Goal: Transaction & Acquisition: Download file/media

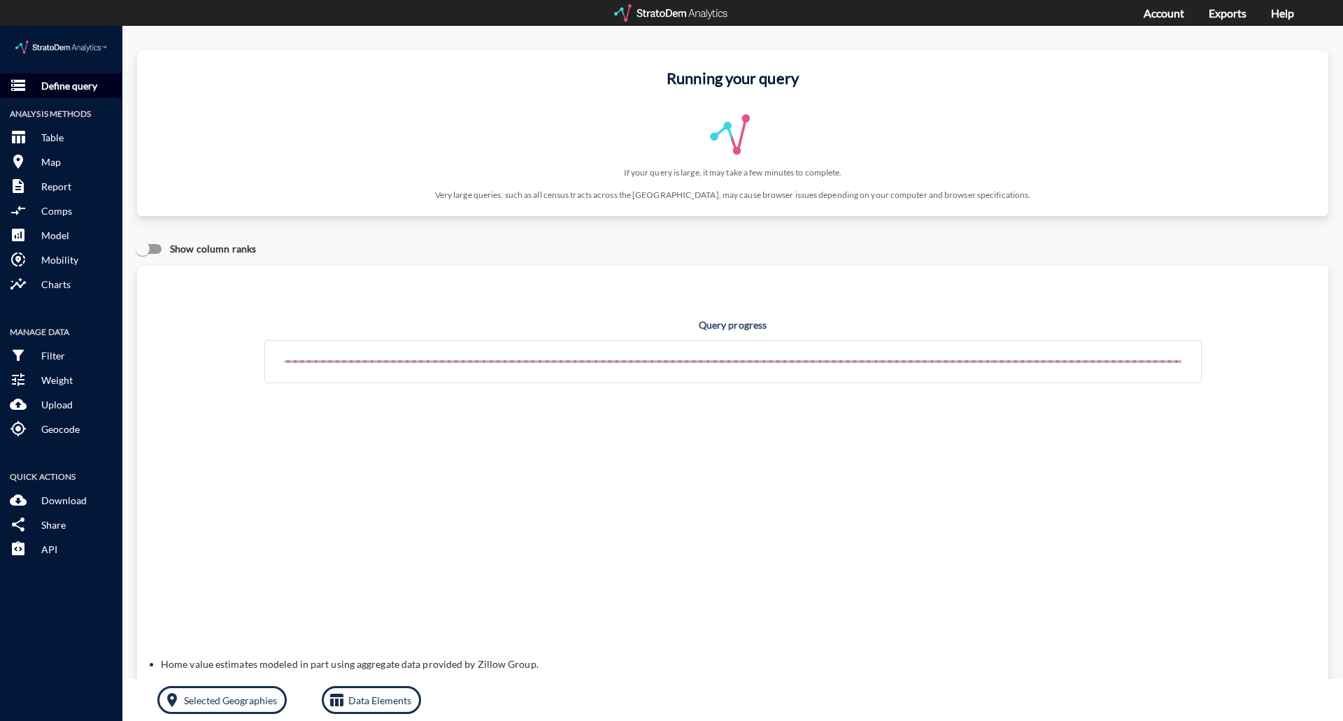
click p "Define query"
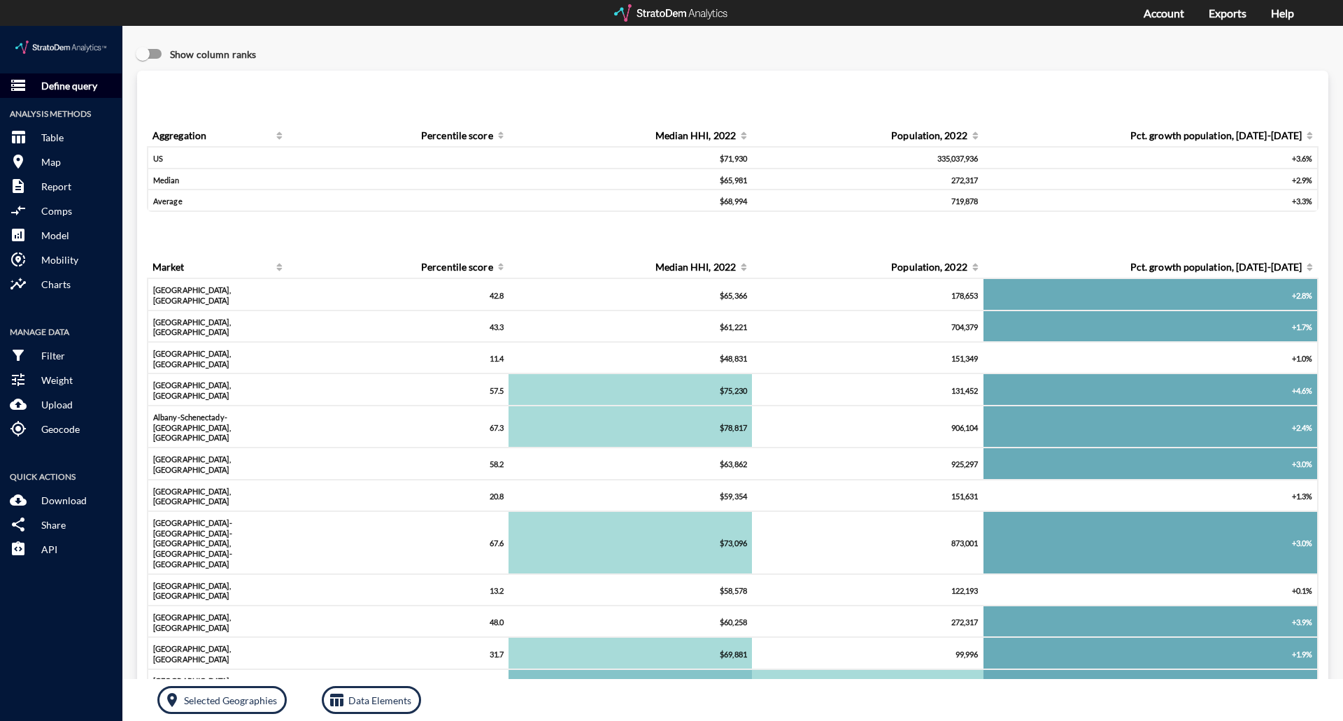
click p "Define query"
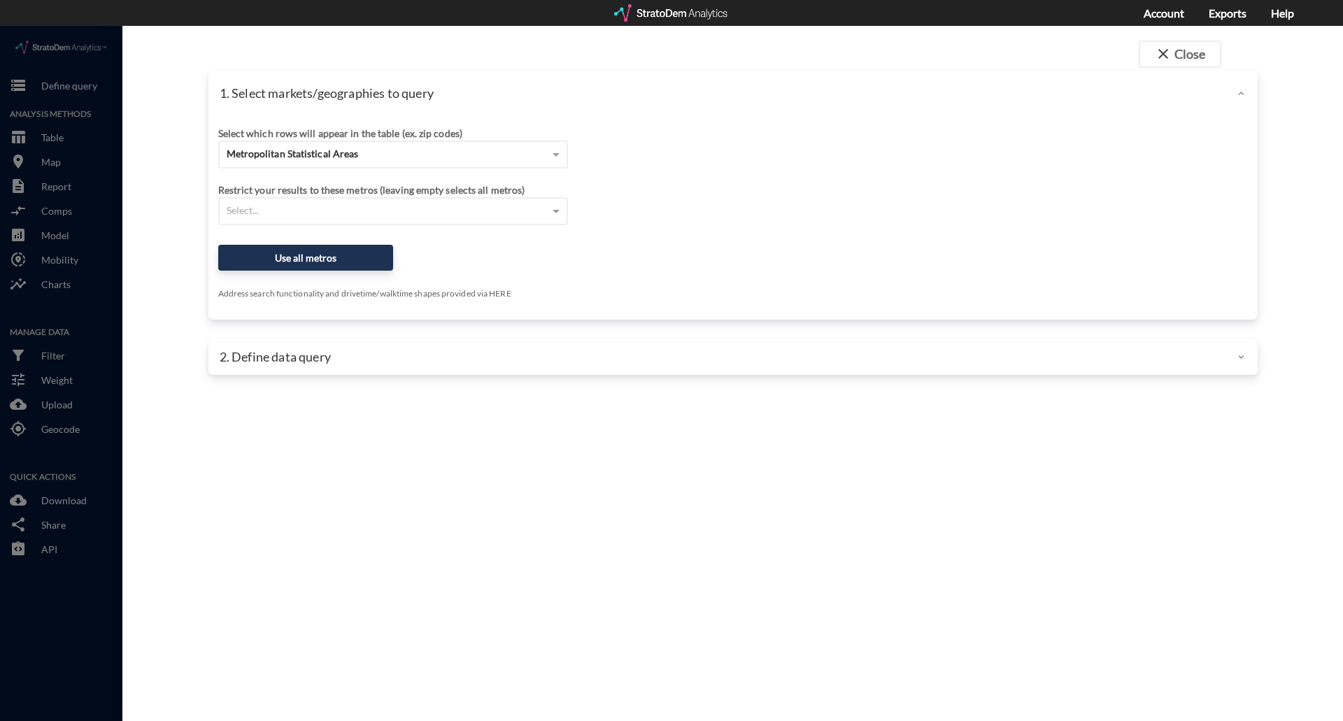
click div "Select which rows will appear in the table (ex. zip codes)"
click div "Metropolitan Statistical Areas"
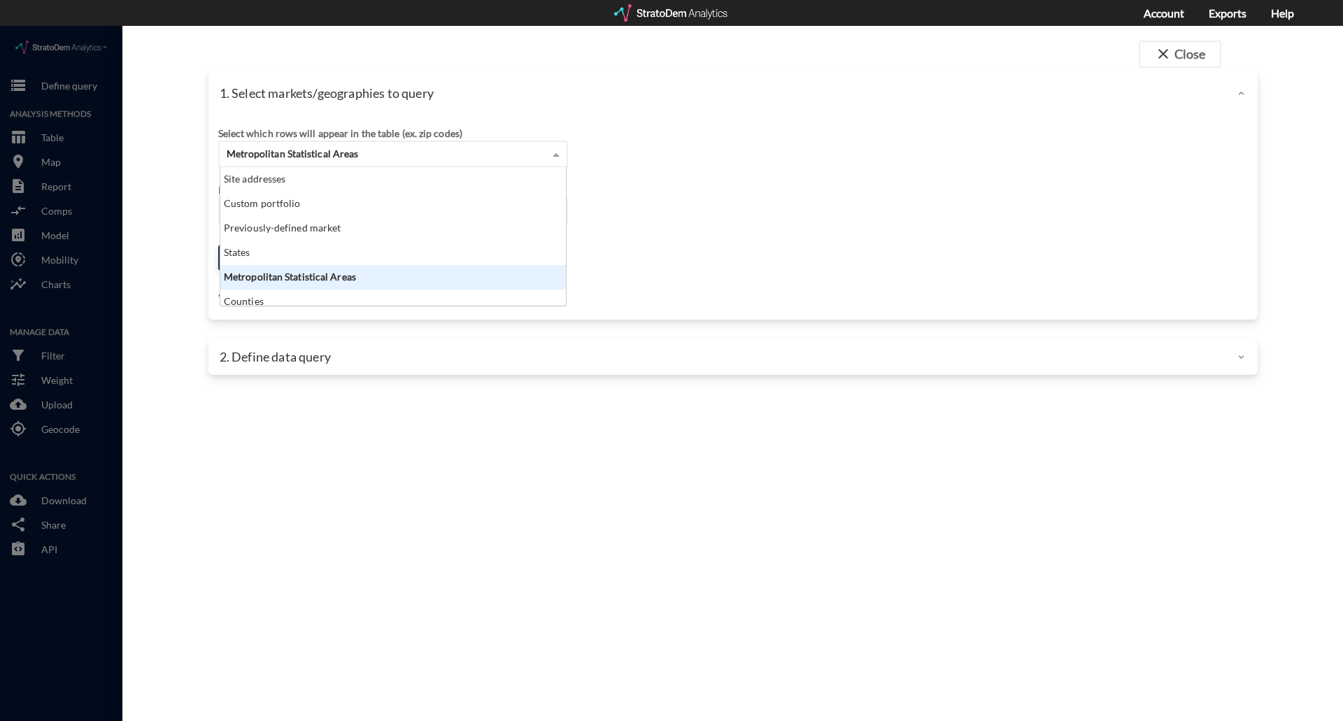
scroll to position [128, 337]
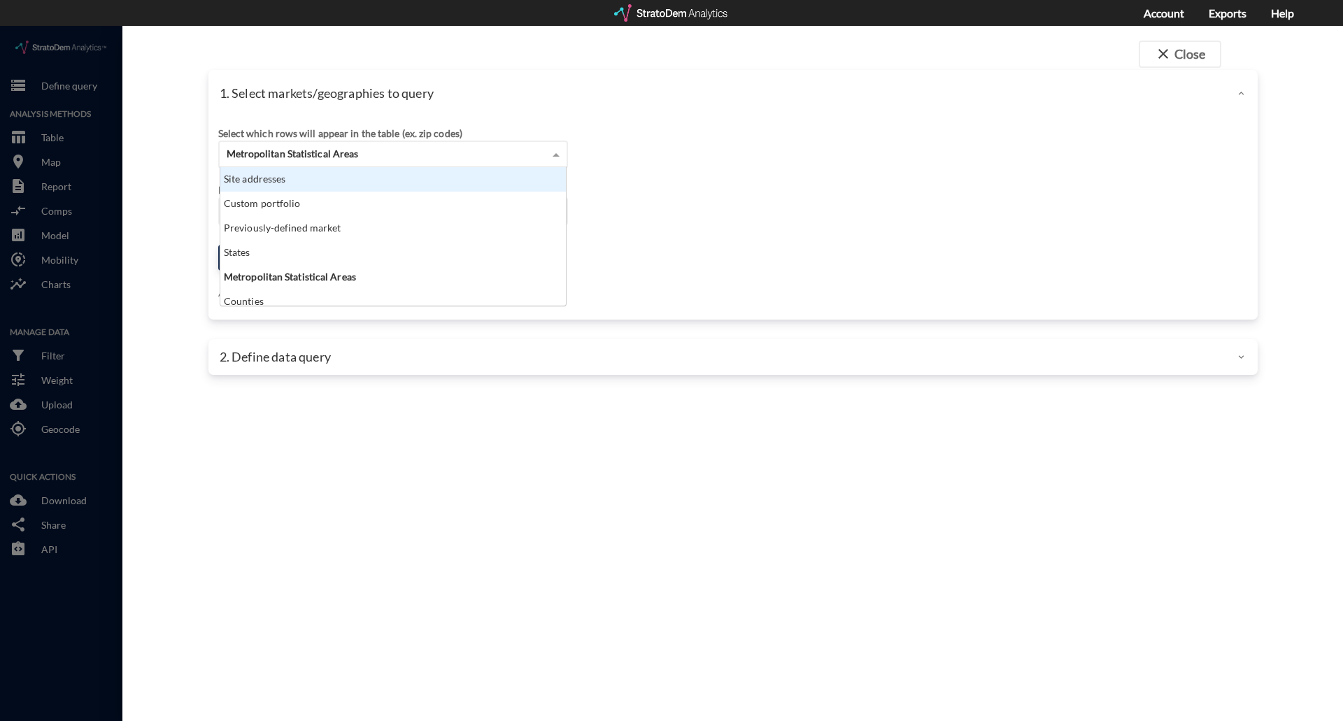
click div "Site addresses"
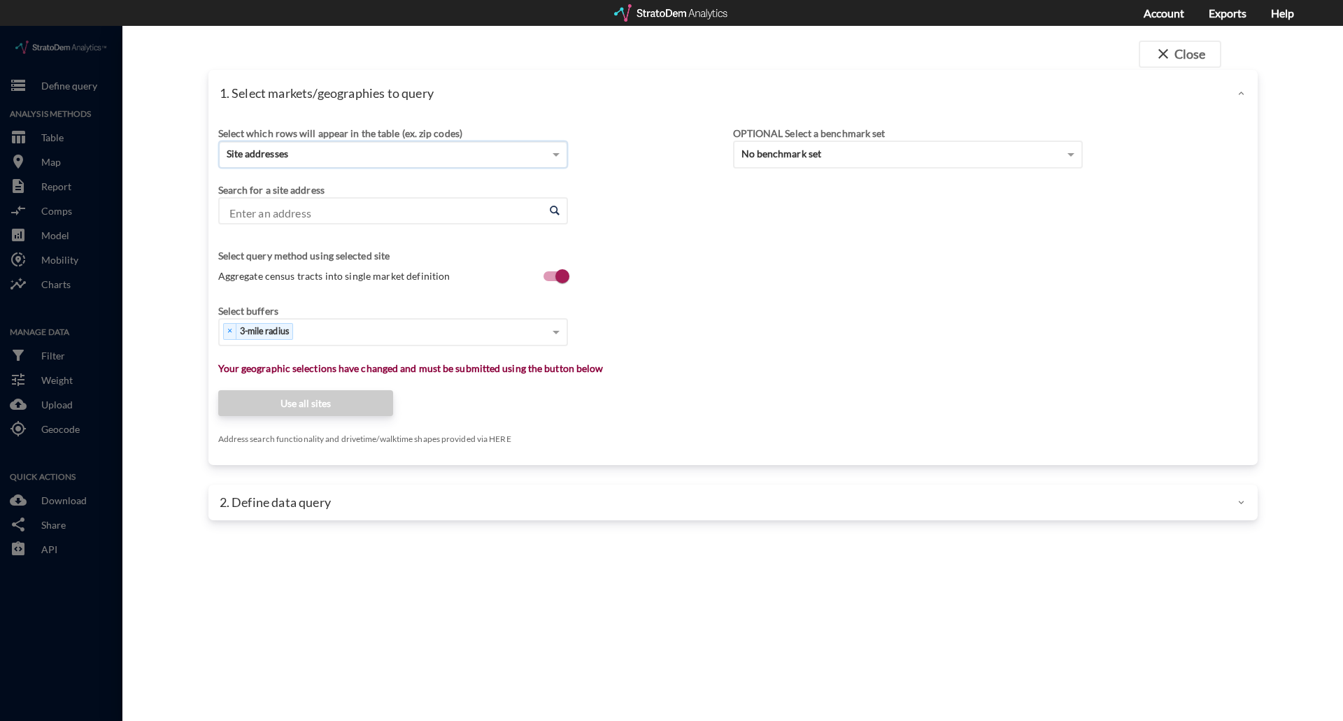
click input "Enter an address"
paste input "[STREET_ADDRESS][PERSON_NAME][US_STATE]"
click li "[STREET_ADDRESS][PERSON_NAME][US_STATE]"
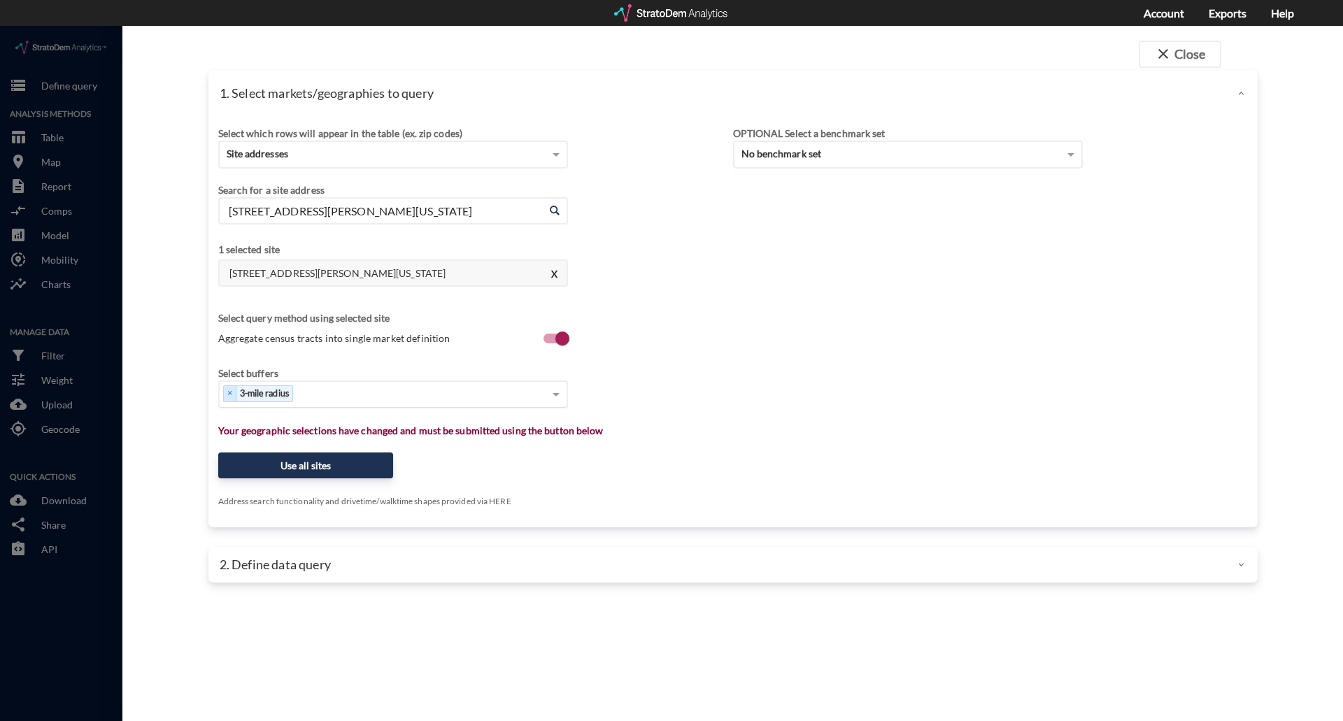
type input "[STREET_ADDRESS][PERSON_NAME][US_STATE]"
click div "Select..."
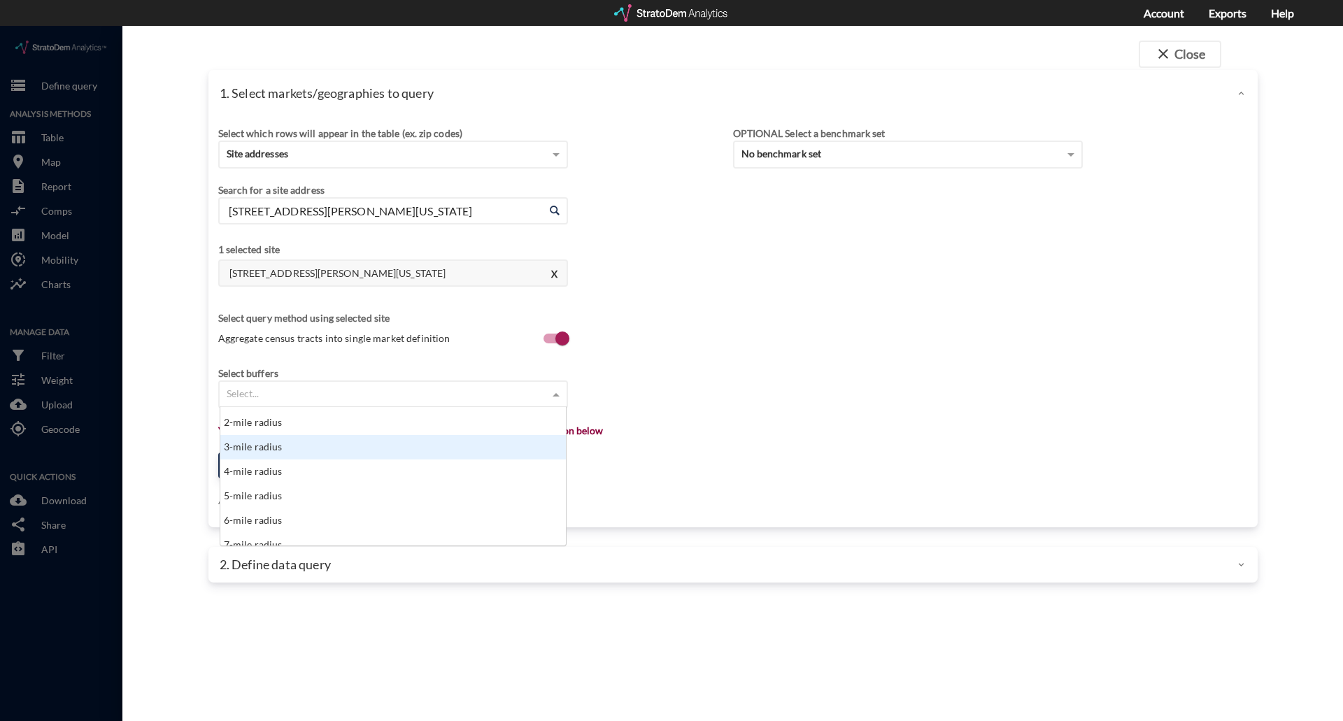
scroll to position [70, 0]
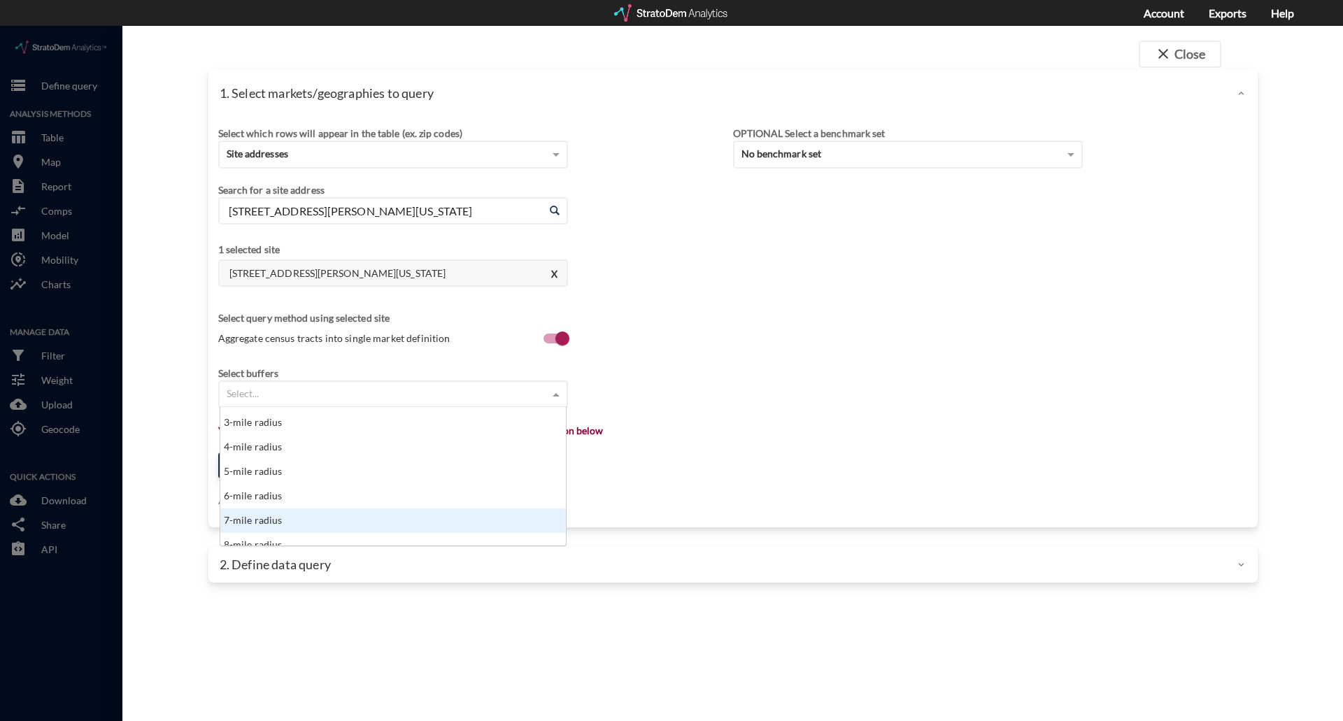
click div "7-mile radius"
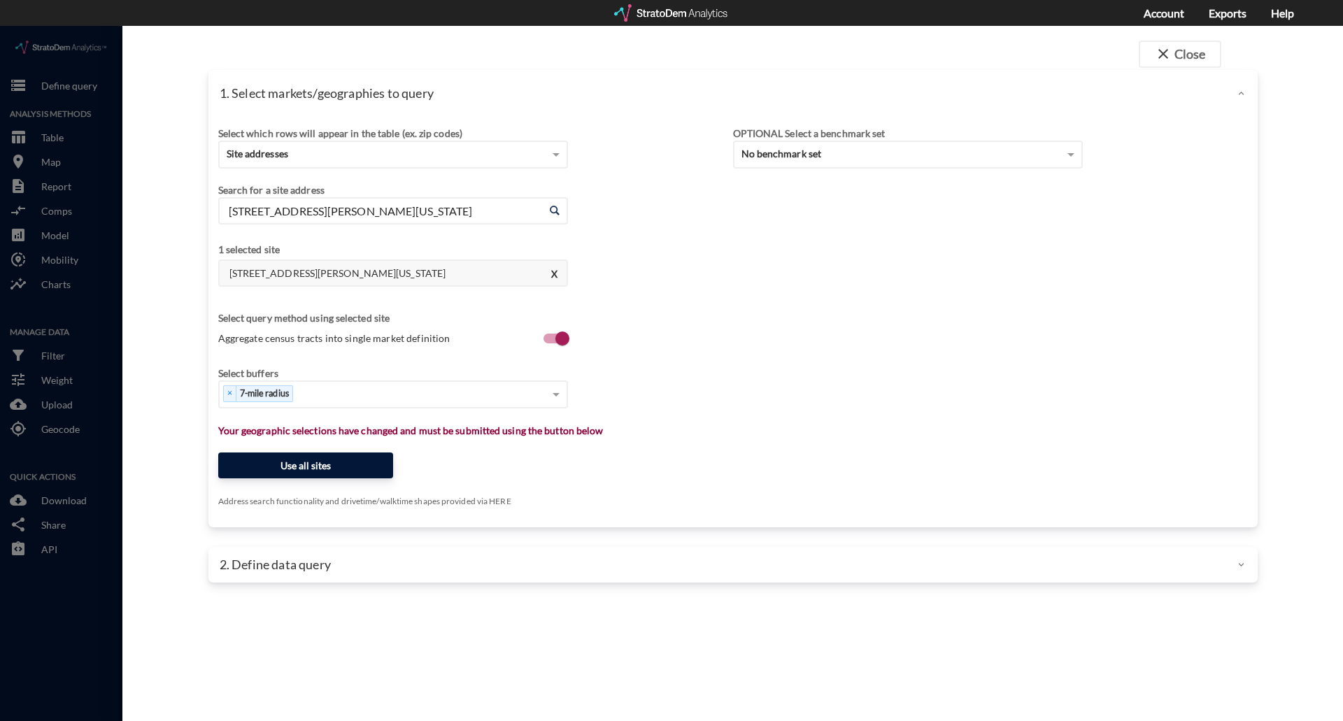
click button "Use all sites"
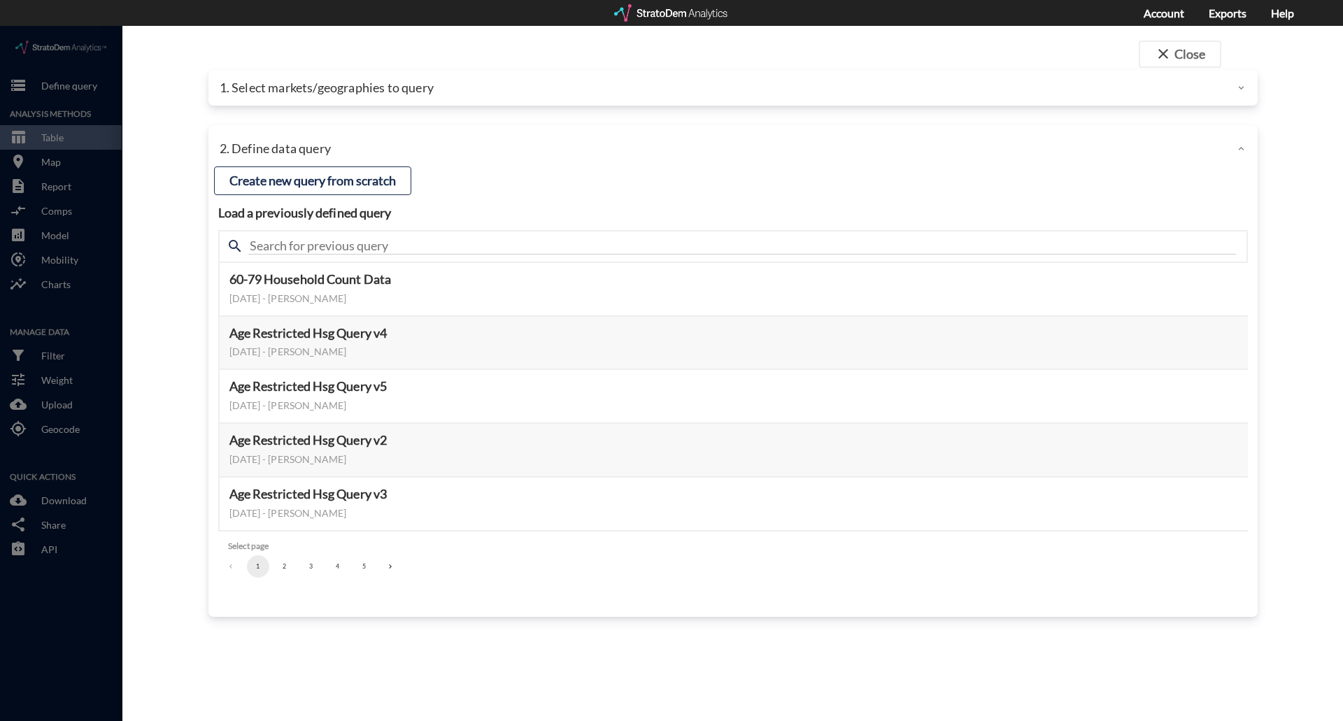
click button "3"
click button "4"
click button "5"
click button "1"
click button "2"
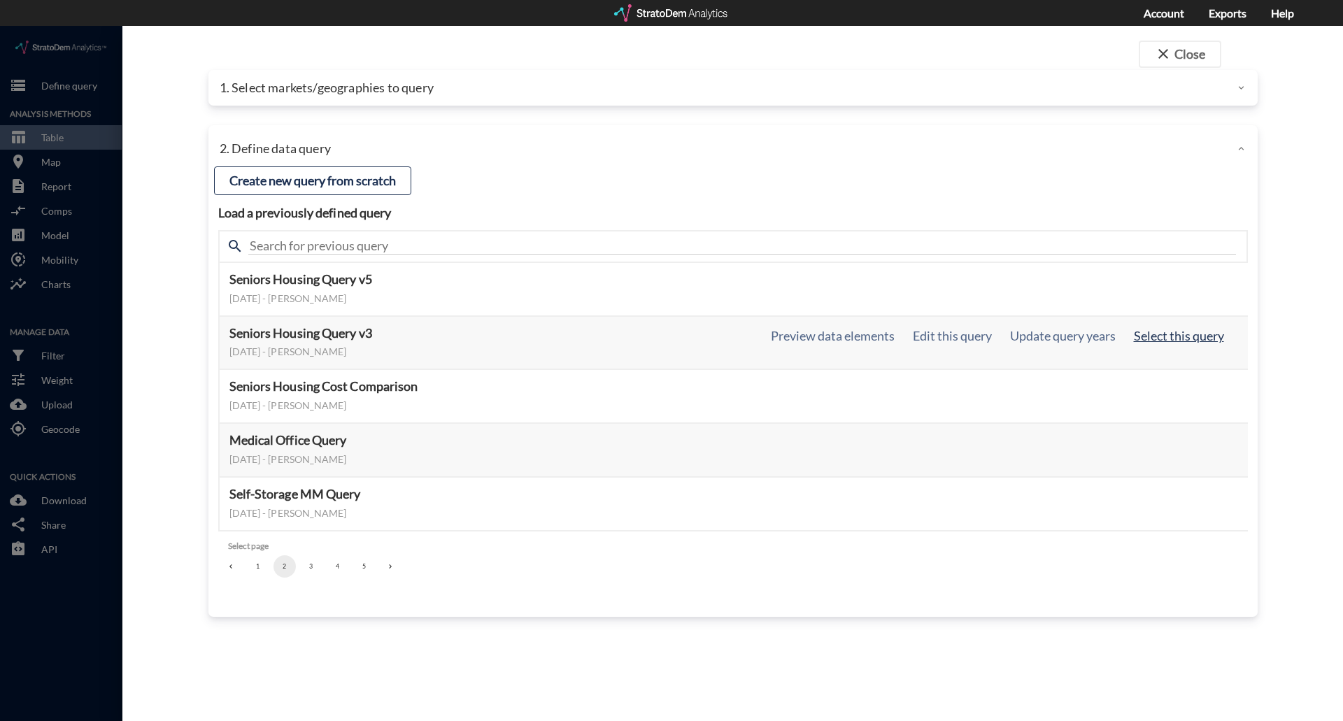
click button "Select this query"
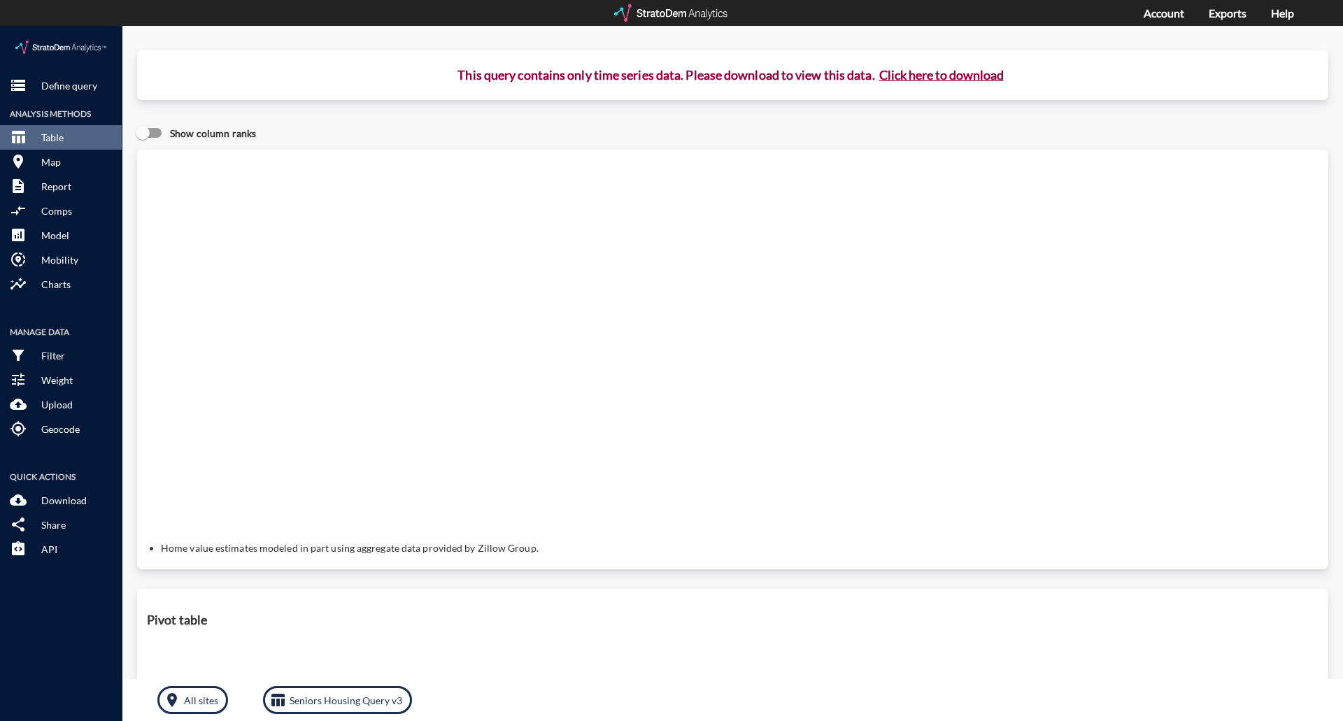
click button "Click here to download"
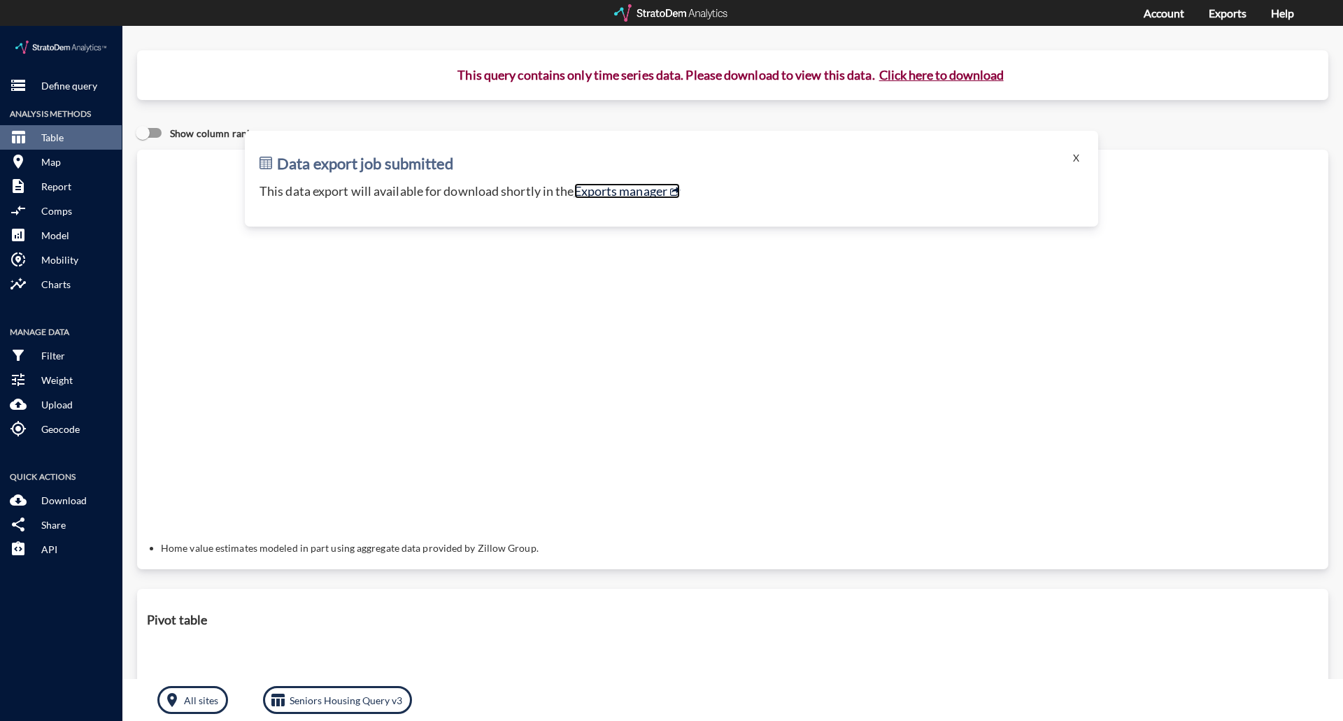
click link "Exports manager"
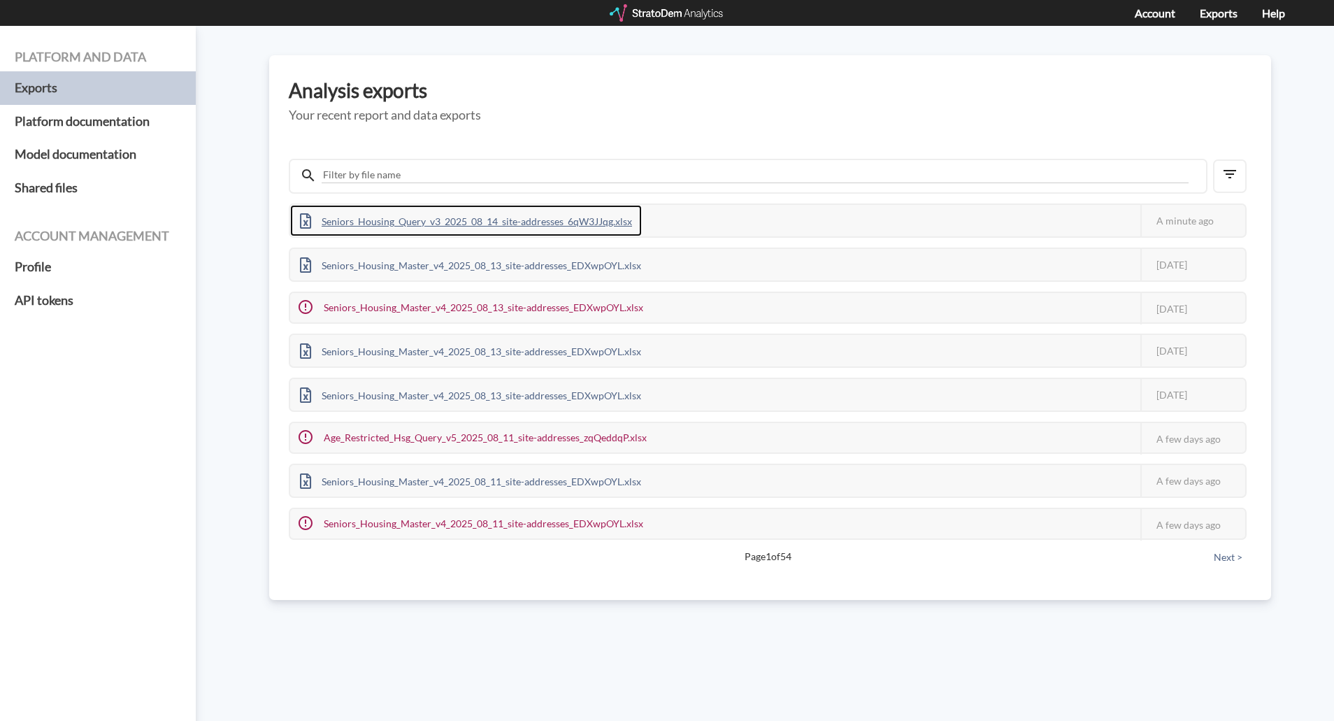
click at [481, 226] on div "Seniors_Housing_Query_v3_2025_08_14_site-addresses_6qW3JJqg.xlsx" at bounding box center [466, 220] width 352 height 31
